Goal: Task Accomplishment & Management: Manage account settings

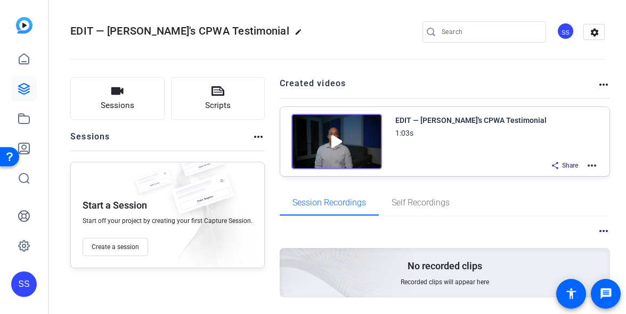
click at [22, 290] on div "SS" at bounding box center [24, 285] width 26 height 26
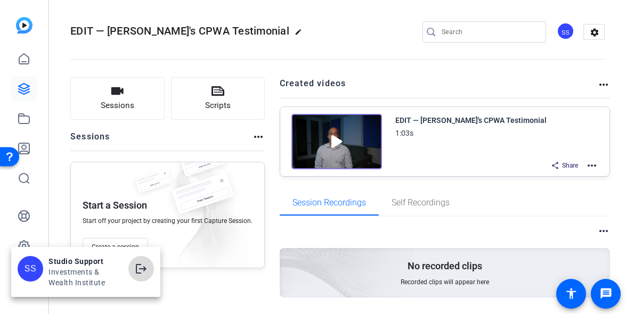
click at [144, 267] on mat-icon "logout" at bounding box center [141, 269] width 13 height 13
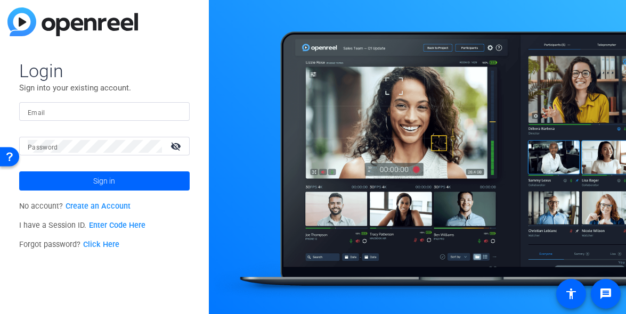
click at [160, 114] on input "Email" at bounding box center [104, 112] width 153 height 13
click at [172, 114] on img at bounding box center [171, 112] width 7 height 13
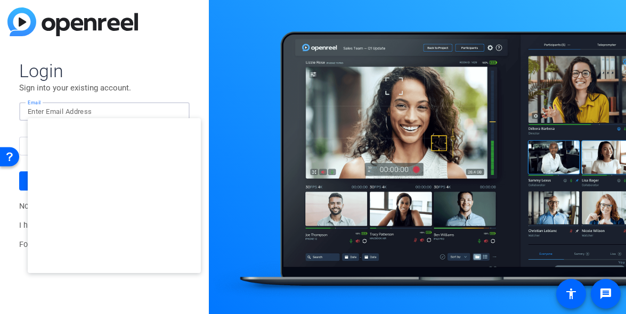
type input "studiosupport+3@openreel.com"
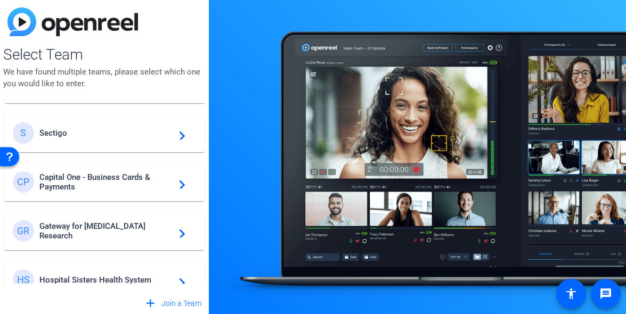
scroll to position [145, 0]
